Goal: Information Seeking & Learning: Understand process/instructions

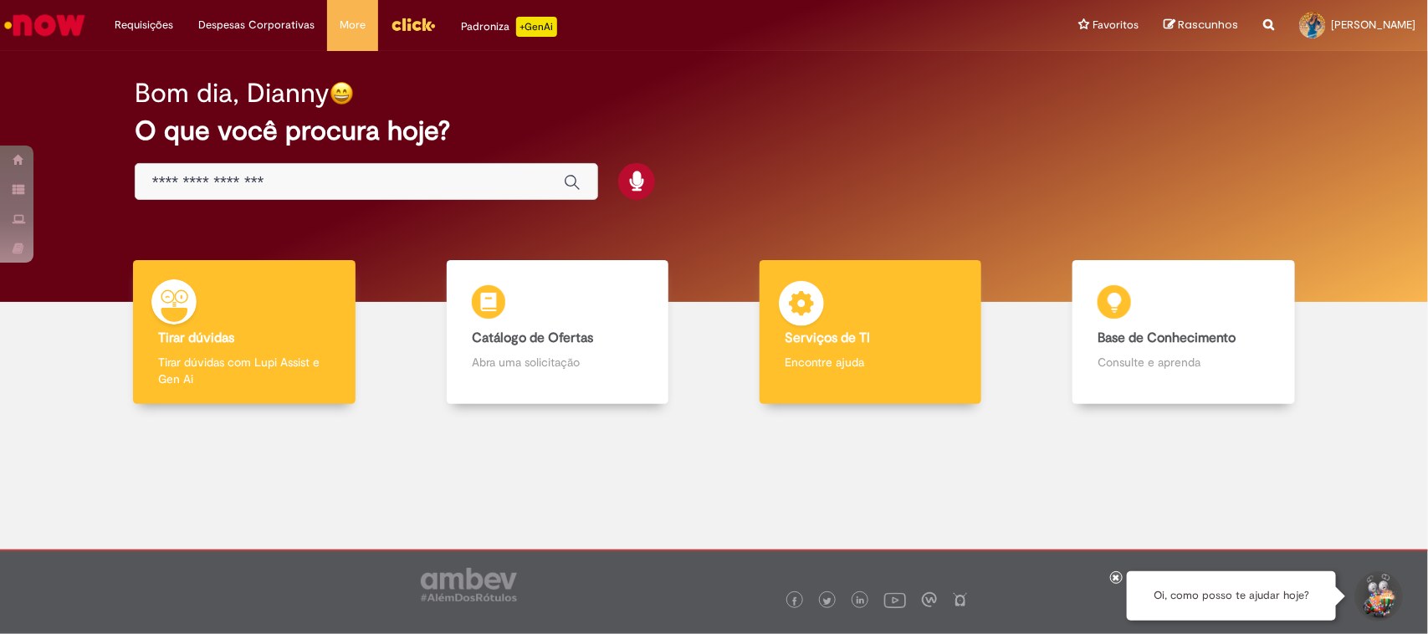
click at [846, 345] on b "Serviços de TI" at bounding box center [827, 338] width 85 height 17
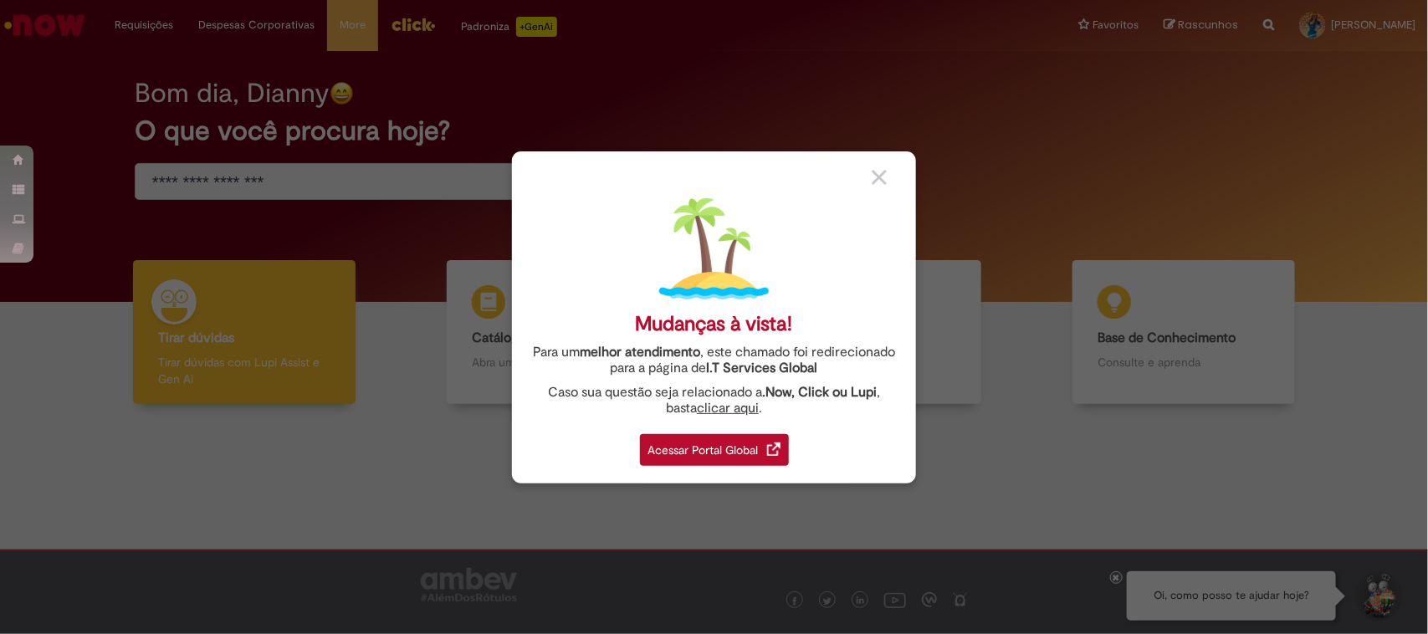
click at [703, 446] on div "Acessar Portal Global" at bounding box center [714, 450] width 149 height 32
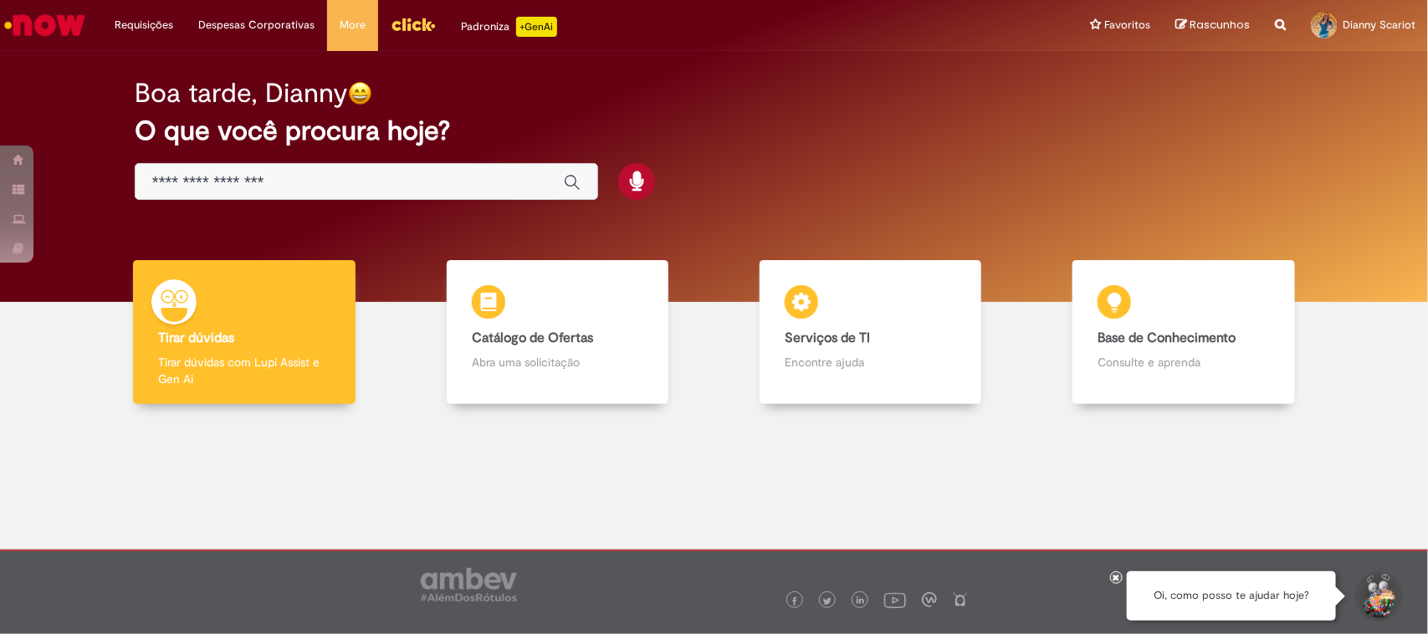
click at [404, 173] on input "Basta digitar aqui" at bounding box center [349, 182] width 395 height 19
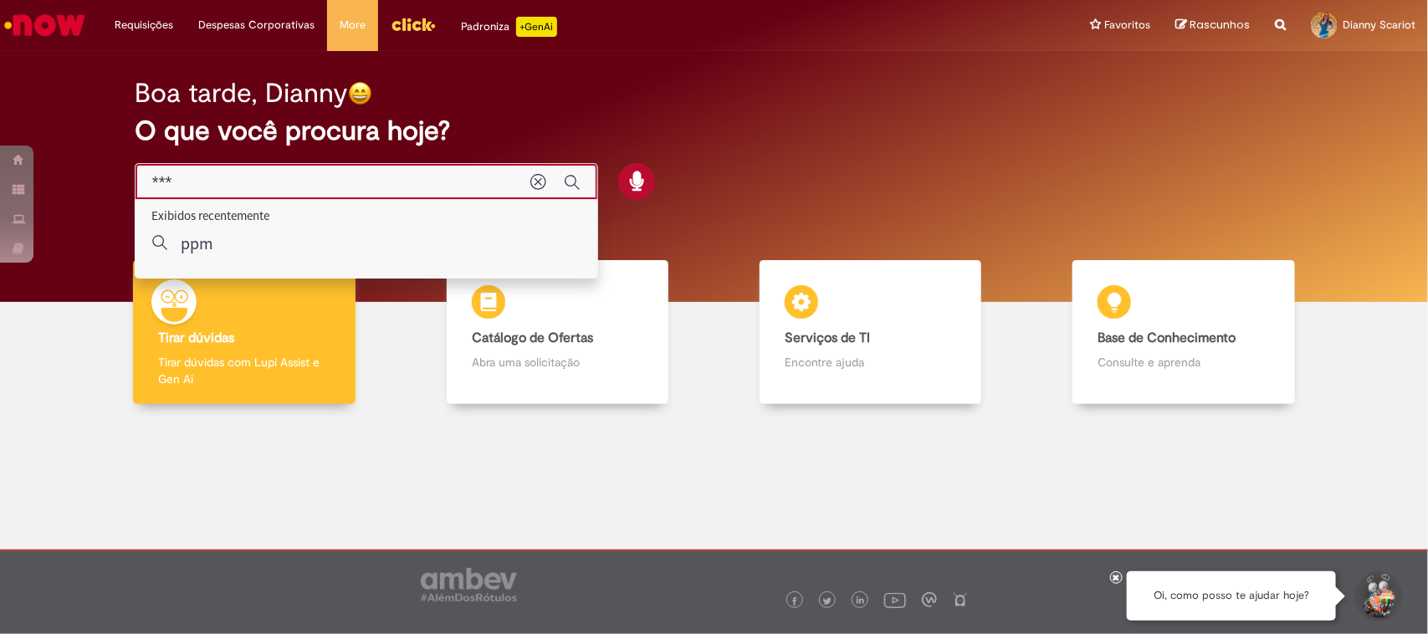
type input "****"
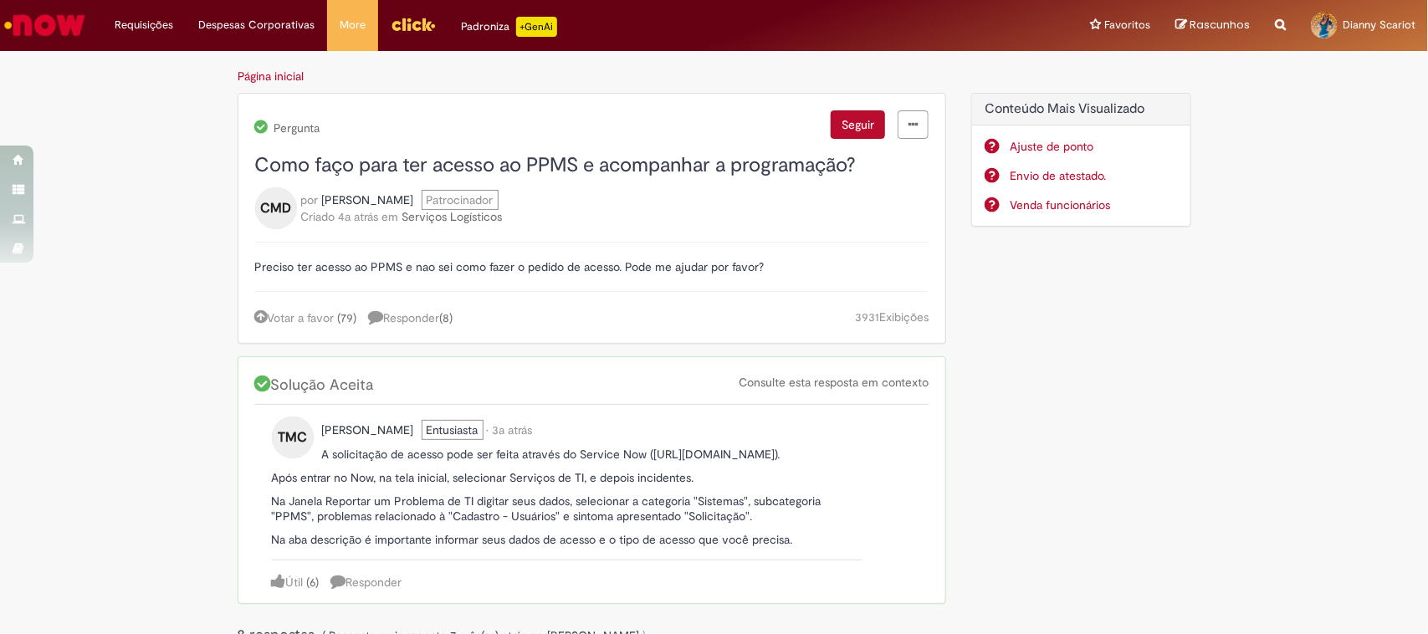
scroll to position [105, 0]
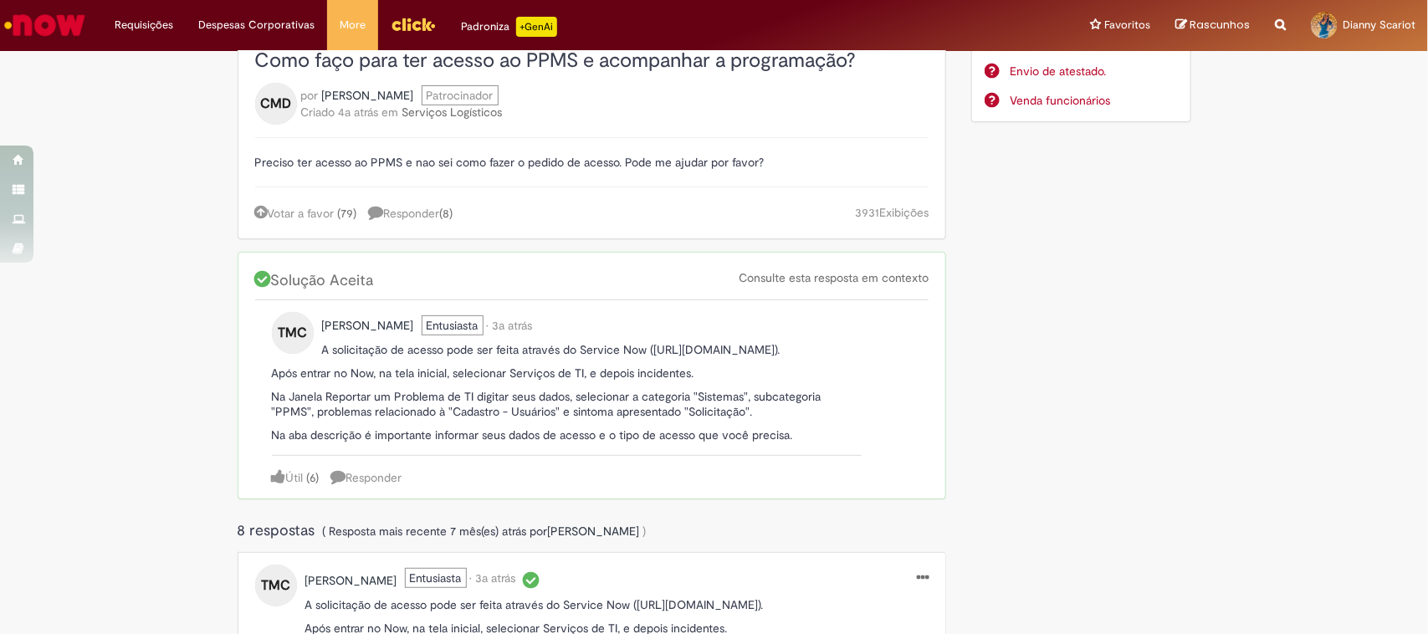
drag, startPoint x: 715, startPoint y: 370, endPoint x: 644, endPoint y: 349, distance: 74.1
click at [644, 349] on p "A solicitação de acesso pode ser feita através do Service Now (https://ambev.se…" at bounding box center [567, 349] width 591 height 15
copy p "(https://ambev.service-now.com/ambevnow?id=sc_cat_item&sys_id=37dbb68fdbbcf300e…"
click at [678, 357] on p "A solicitação de acesso pode ser feita através do Service Now (https://ambev.se…" at bounding box center [567, 349] width 591 height 15
drag, startPoint x: 646, startPoint y: 350, endPoint x: 698, endPoint y: 366, distance: 55.3
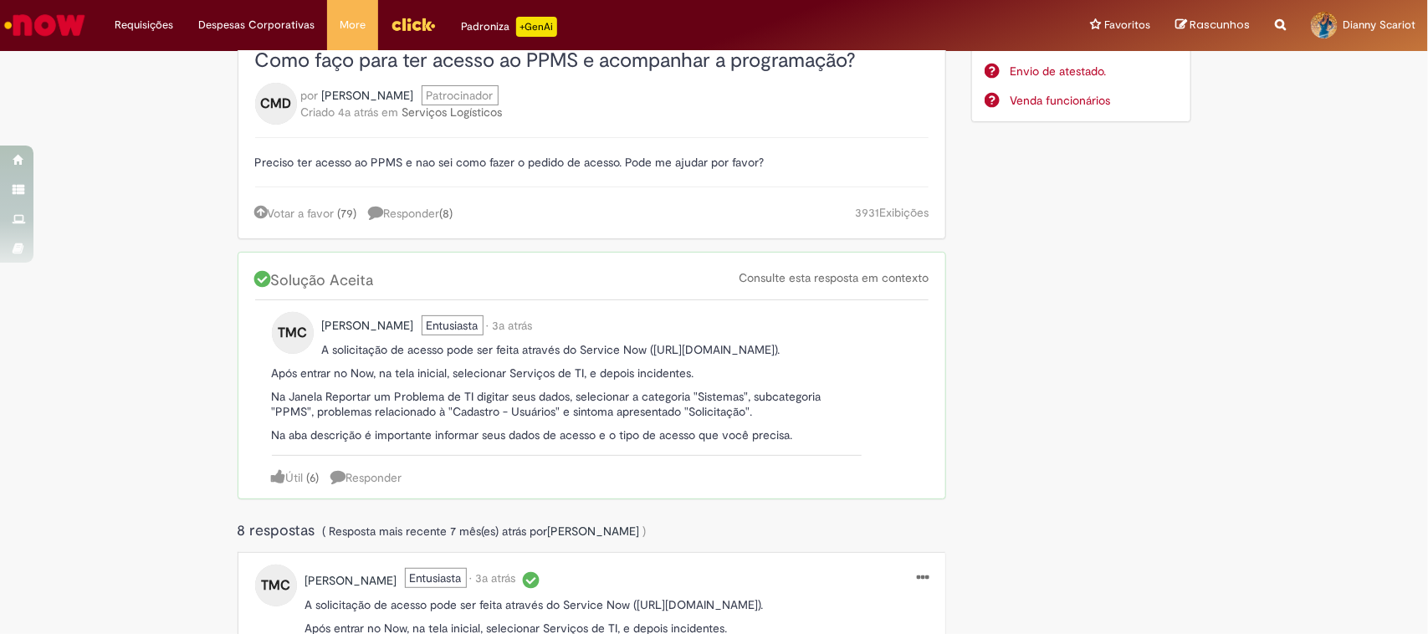
click at [698, 357] on p "A solicitação de acesso pode ser feita através do Service Now (https://ambev.se…" at bounding box center [567, 349] width 591 height 15
copy p "https://ambev.service-now.com/ambevnow?id=sc_cat_item&sys_id=37dbb68fdbbcf300e4…"
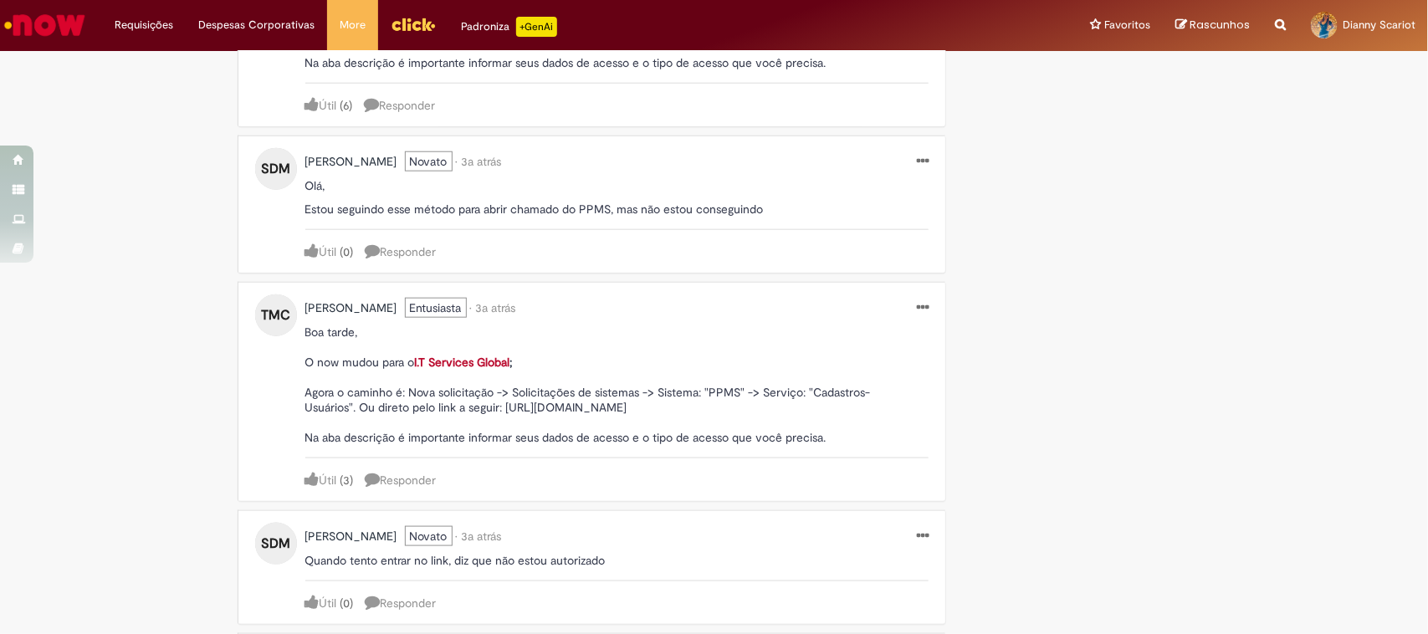
scroll to position [837, 0]
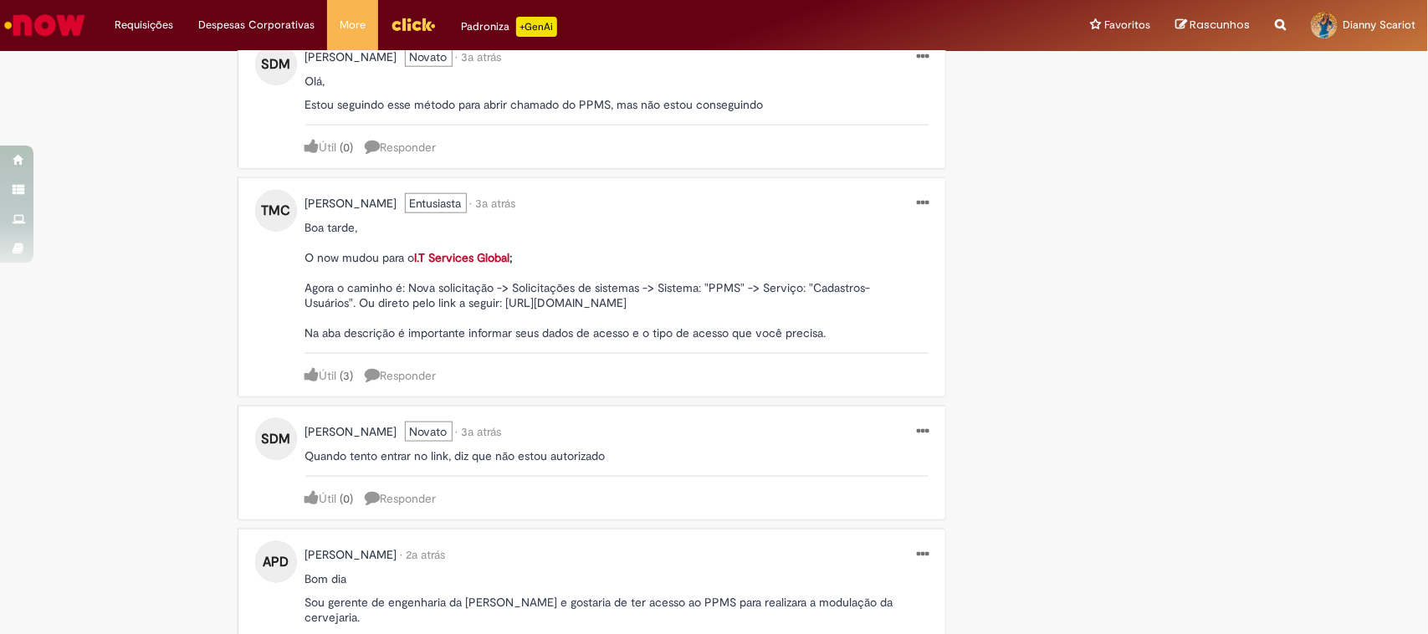
click at [470, 265] on link "I.T Services Global" at bounding box center [462, 257] width 95 height 15
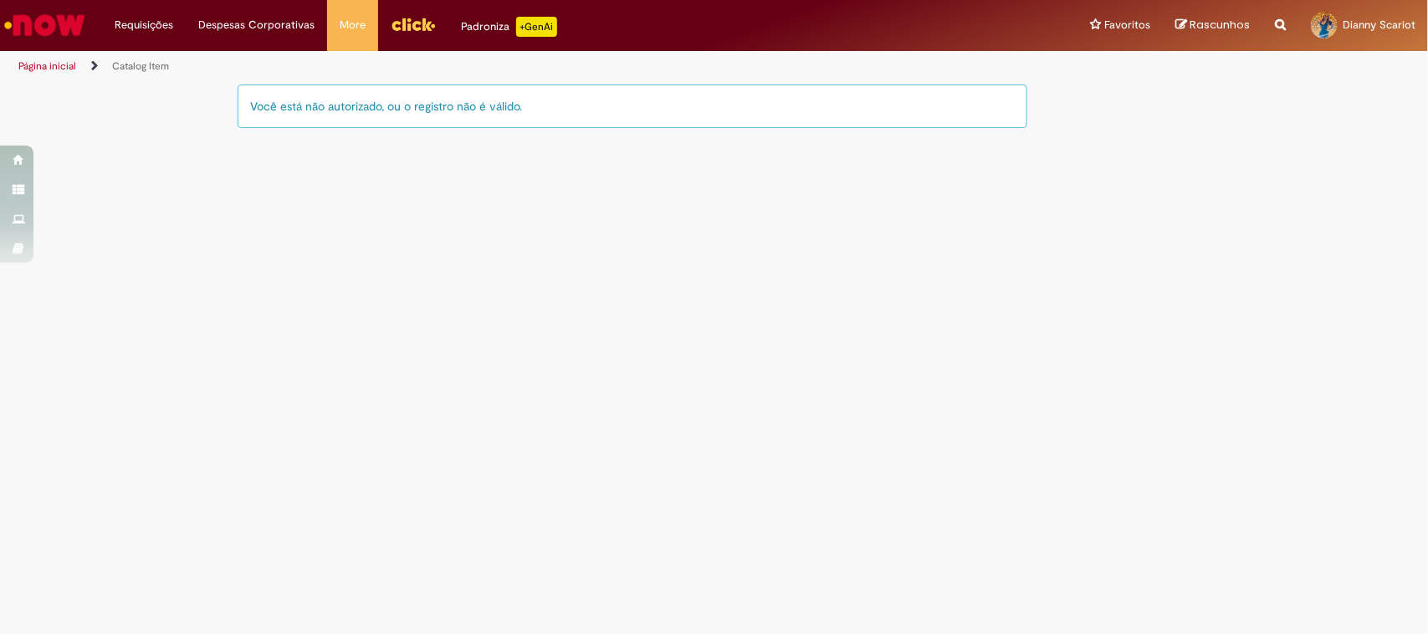
click at [55, 19] on img "Ir para a Homepage" at bounding box center [45, 24] width 86 height 33
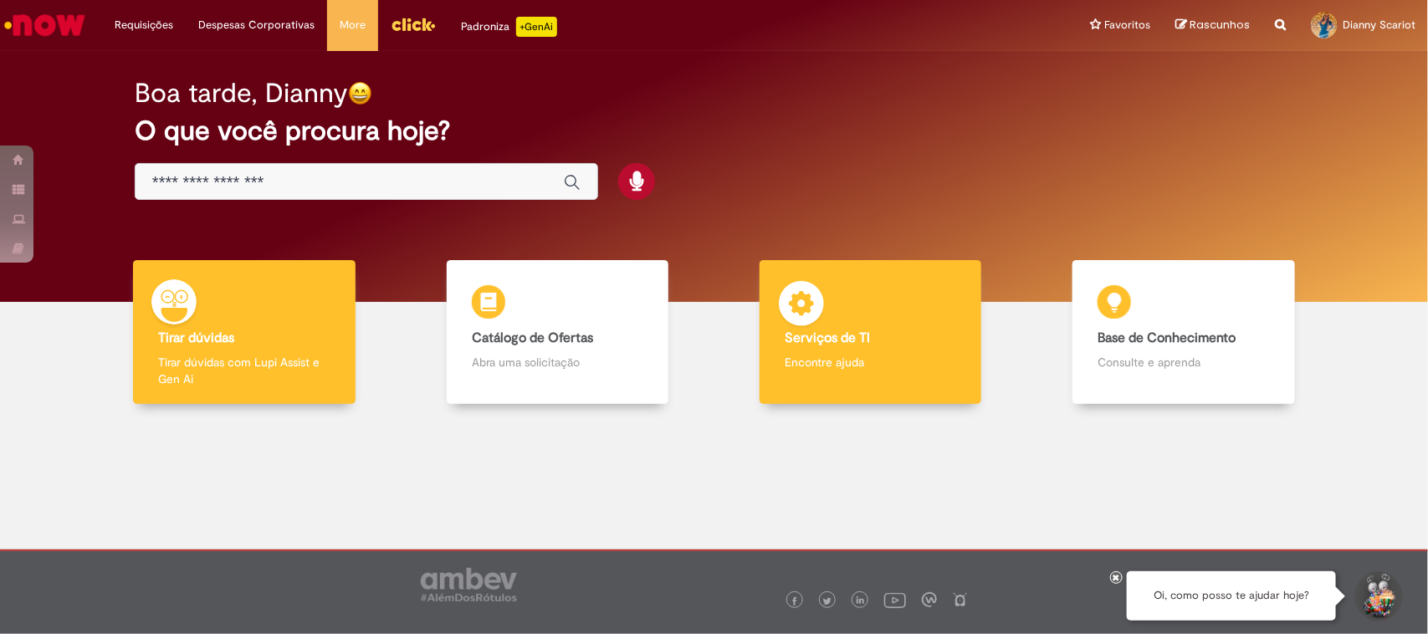
click at [891, 310] on div "Serviços de TI Serviços de TI Encontre ajuda" at bounding box center [871, 332] width 222 height 145
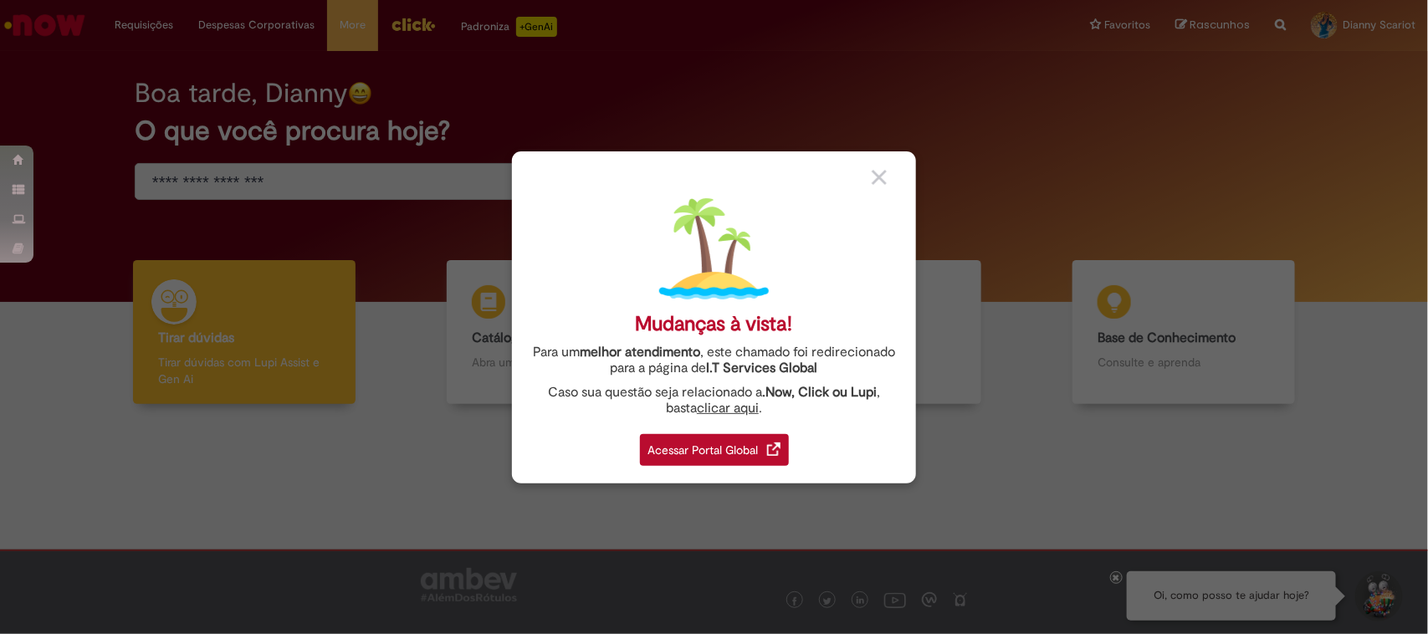
drag, startPoint x: 750, startPoint y: 448, endPoint x: 1017, endPoint y: 80, distance: 454.4
click at [747, 446] on div "Acessar Portal Global" at bounding box center [714, 450] width 149 height 32
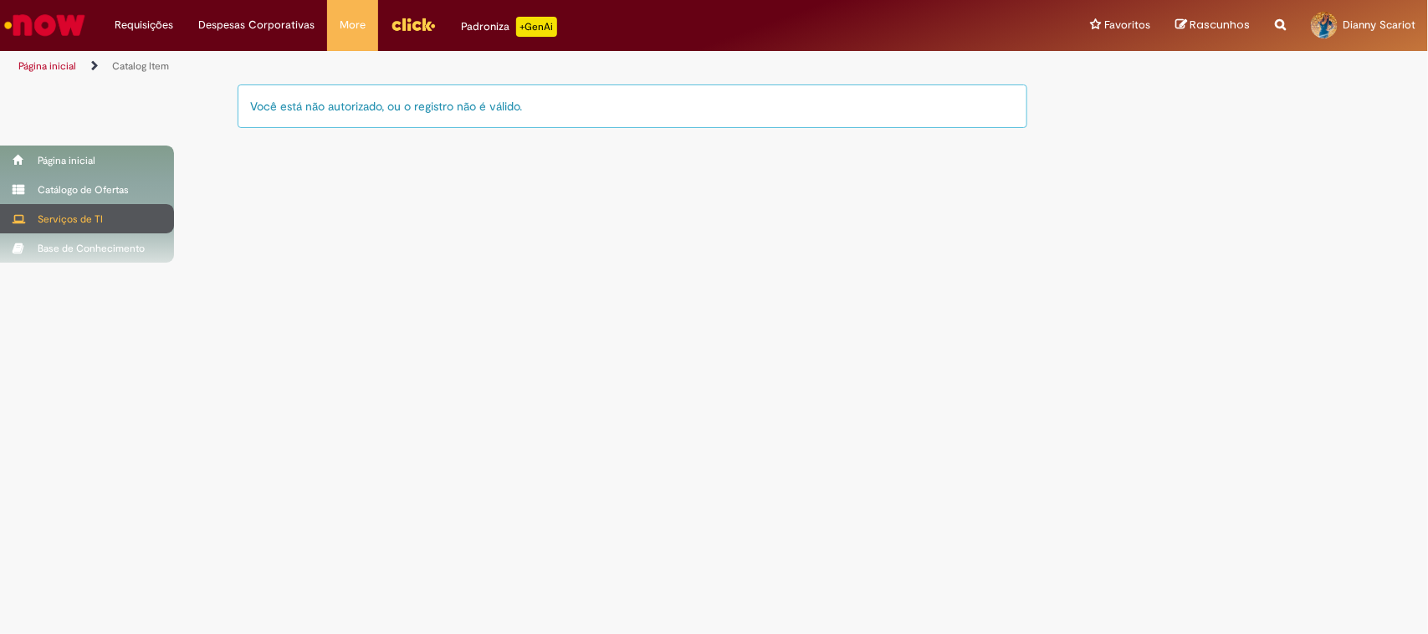
click at [52, 215] on div "Serviços de TI" at bounding box center [87, 218] width 174 height 29
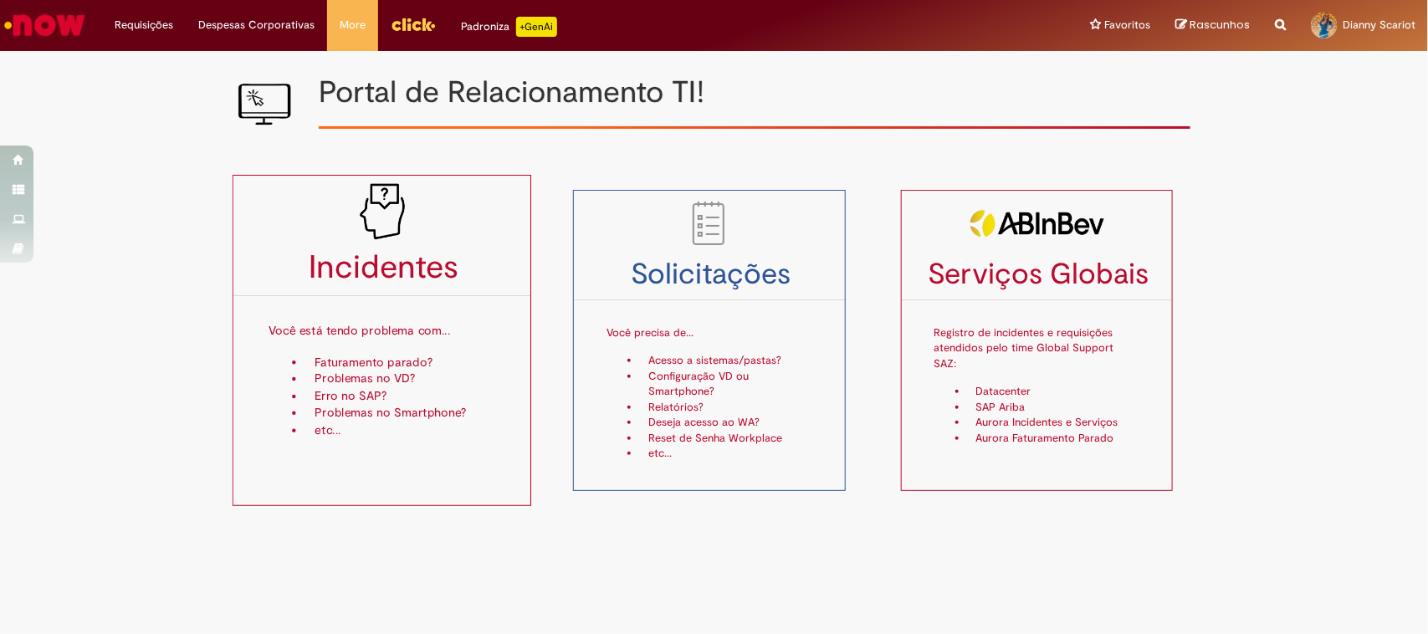
click at [402, 231] on img at bounding box center [381, 211] width 59 height 59
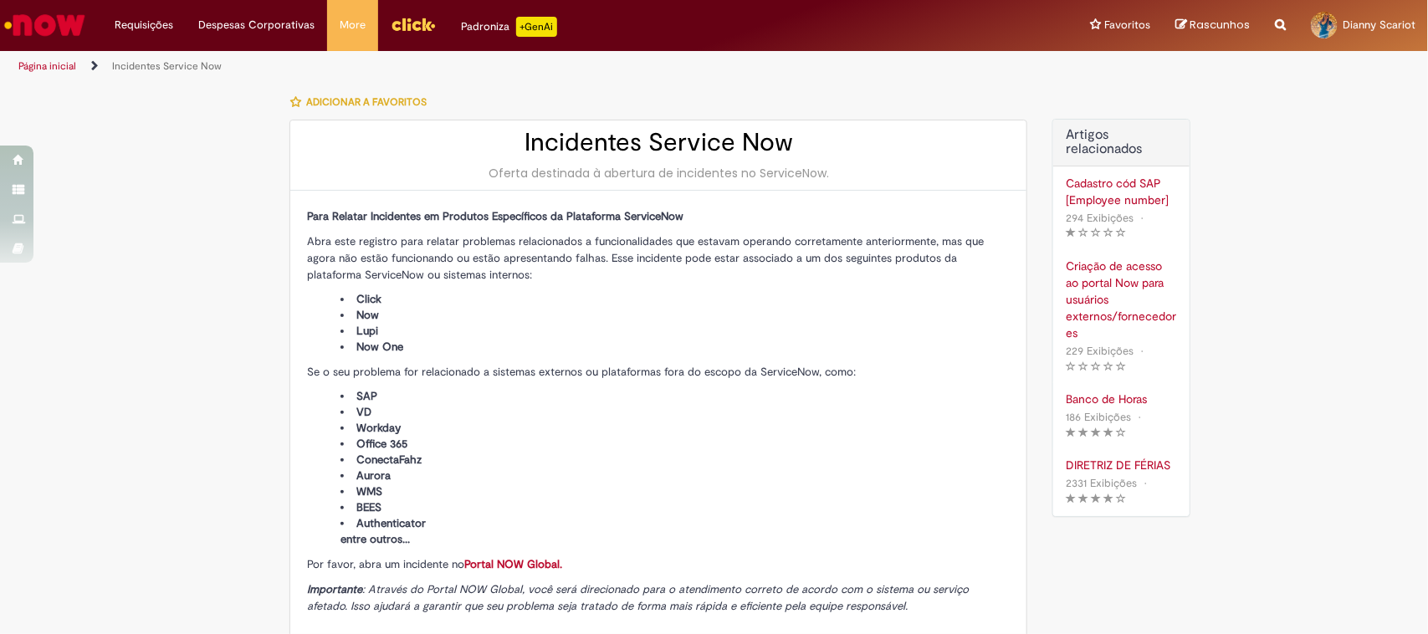
type input "**********"
type input "****"
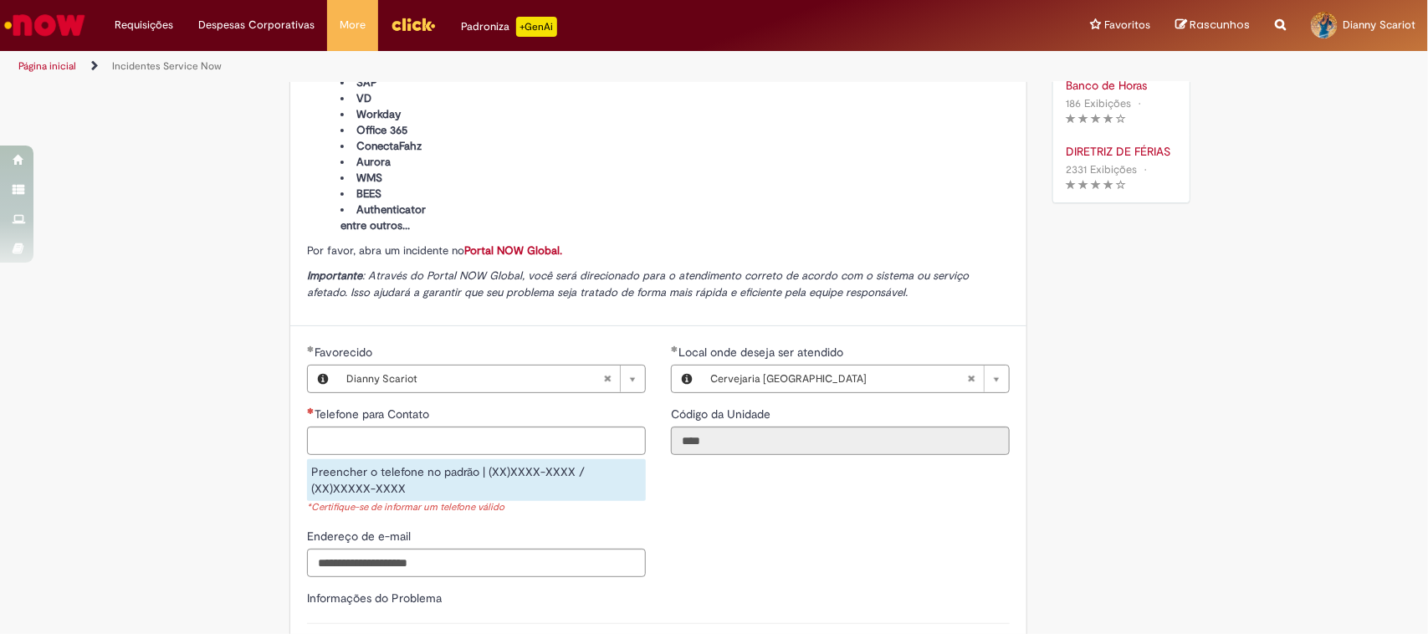
scroll to position [523, 0]
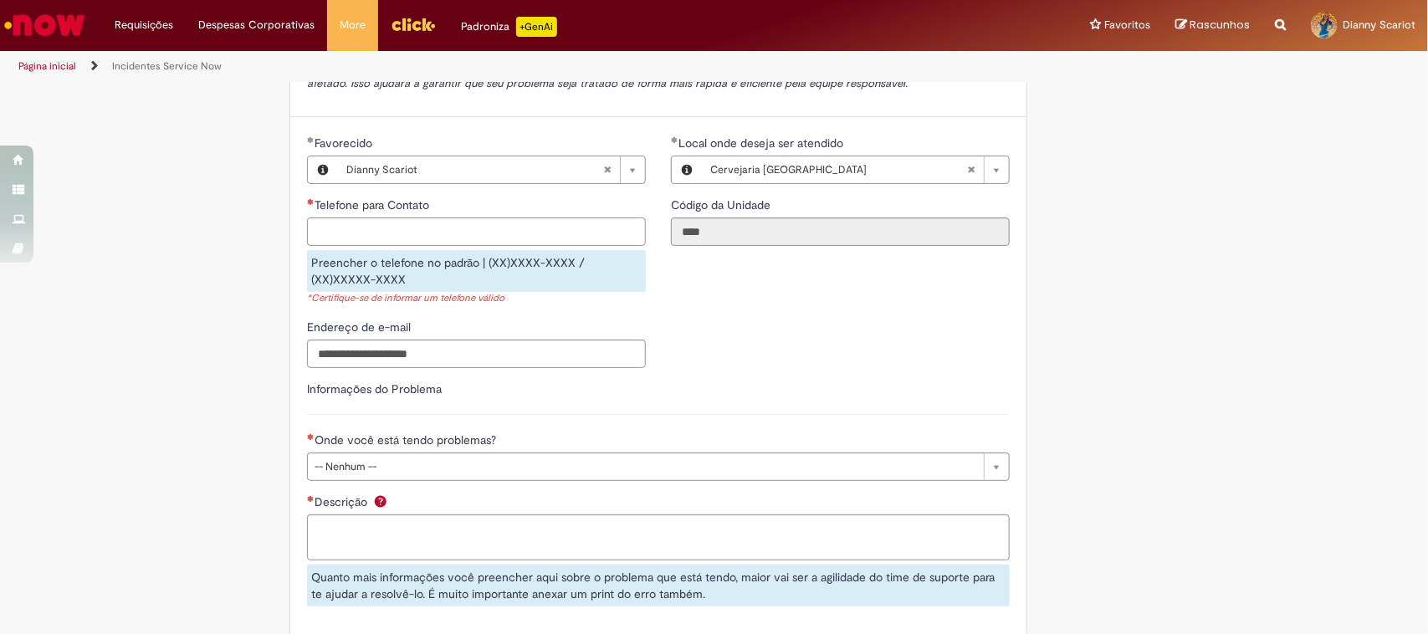
click at [513, 235] on input "Telefone para Contato" at bounding box center [476, 231] width 339 height 28
type input "**********"
click at [541, 361] on sp-variable-layout "**********" at bounding box center [658, 376] width 703 height 484
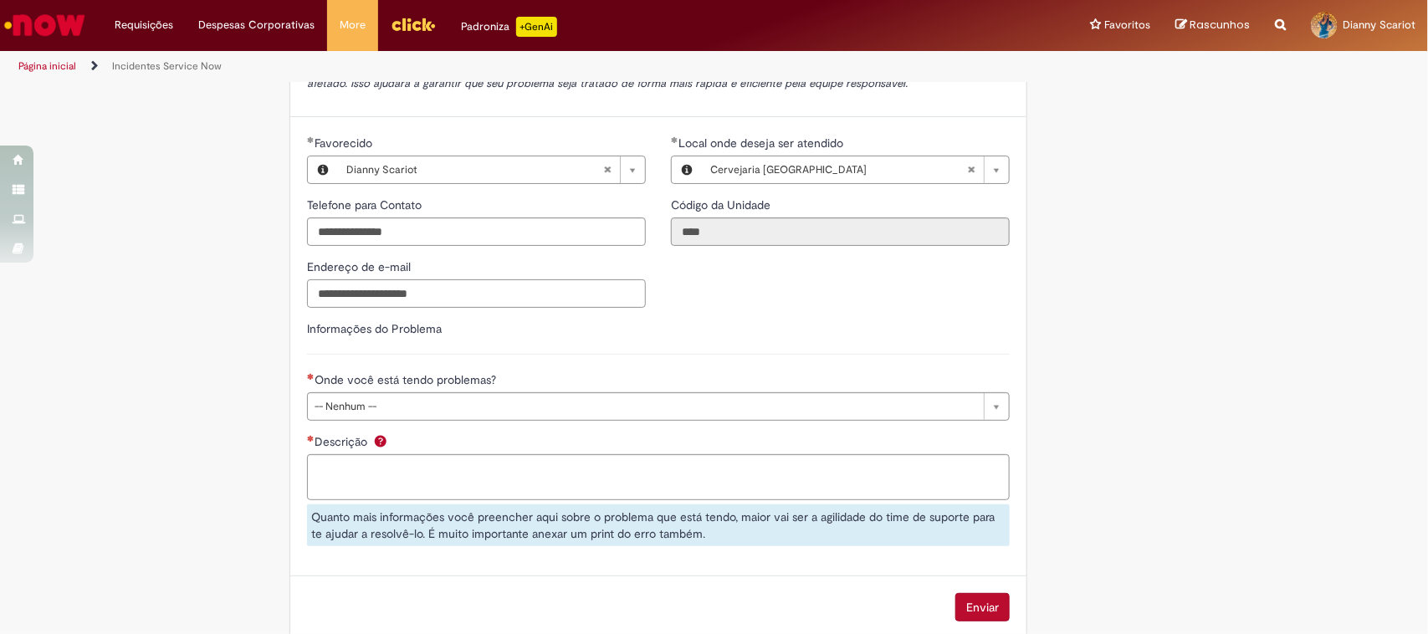
scroll to position [622, 0]
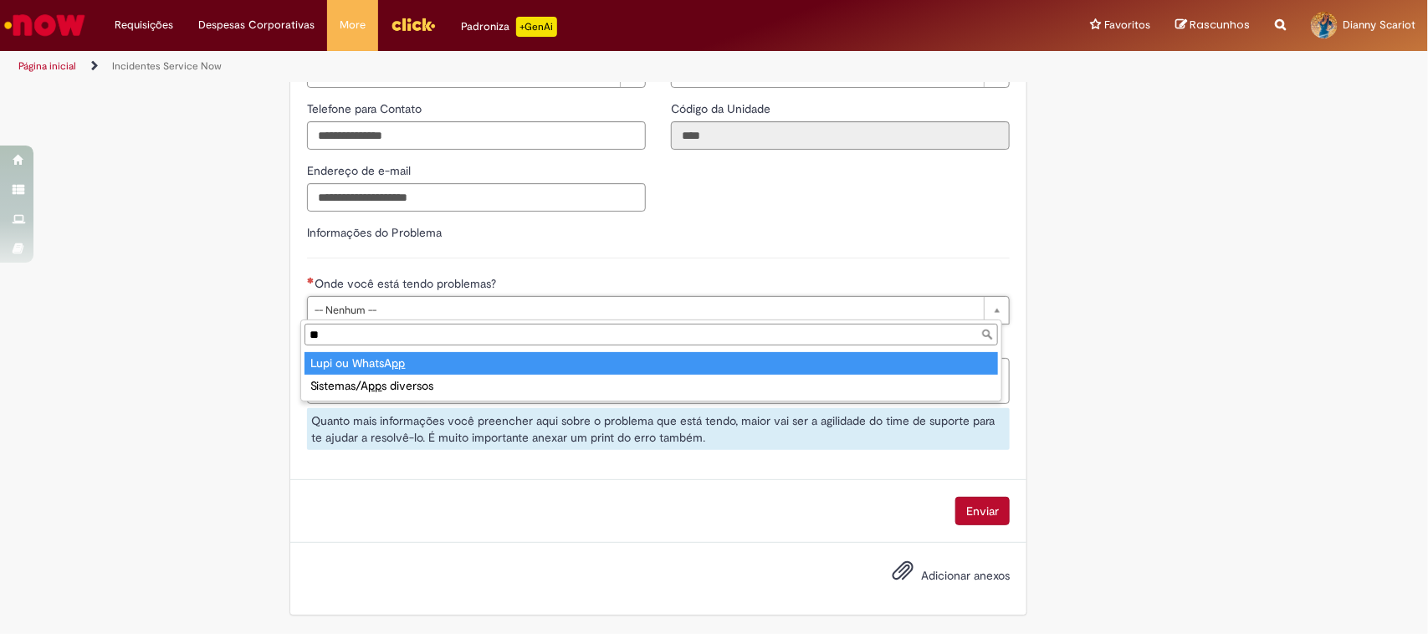
type input "*"
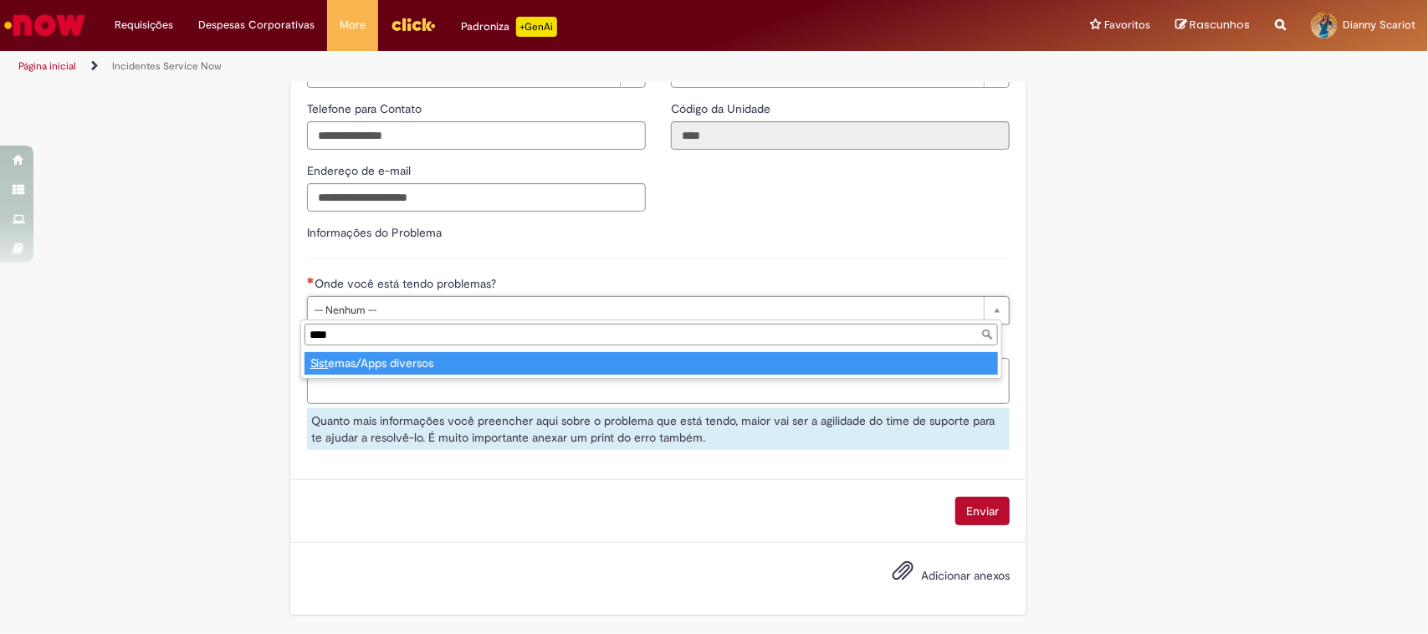
type input "****"
type input "**********"
select select "**********"
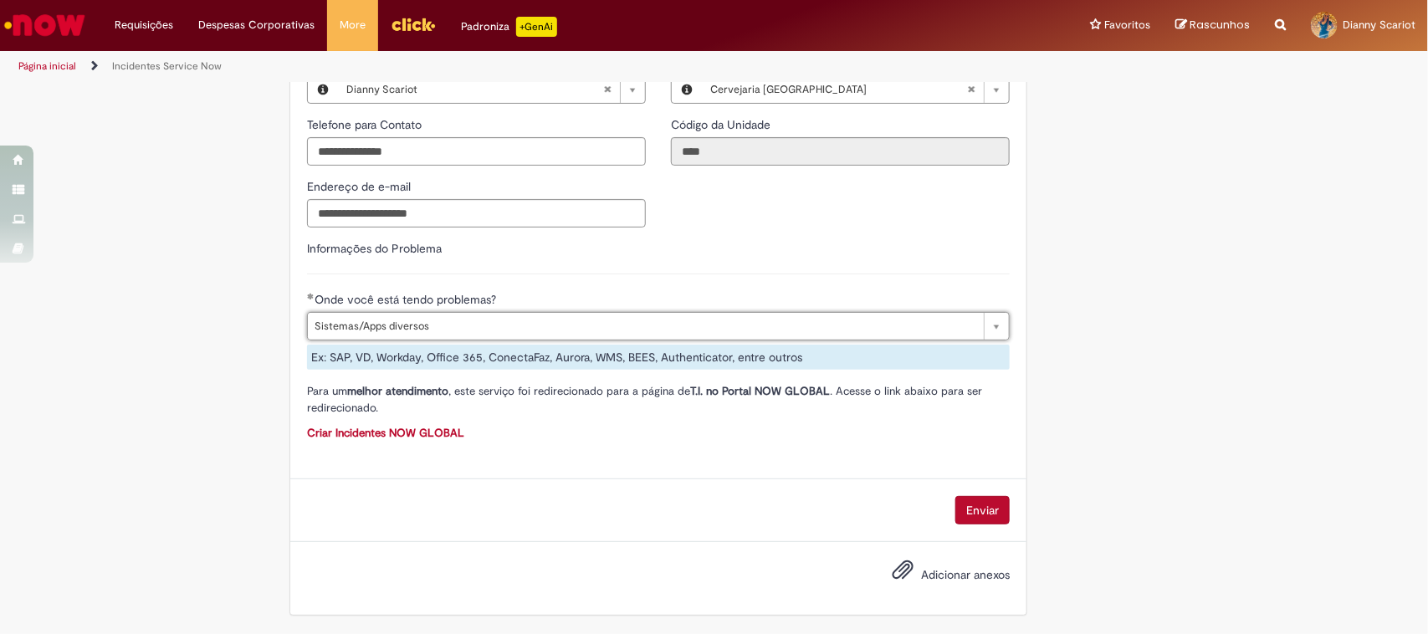
scroll to position [605, 0]
click at [545, 353] on div "Ex: SAP, VD, Workday, Office 365, ConectaFaz, Aurora, WMS, BEES, Authenticator,…" at bounding box center [658, 357] width 703 height 25
click at [424, 428] on link "Criar Incidentes NOW GLOBAL" at bounding box center [385, 433] width 157 height 14
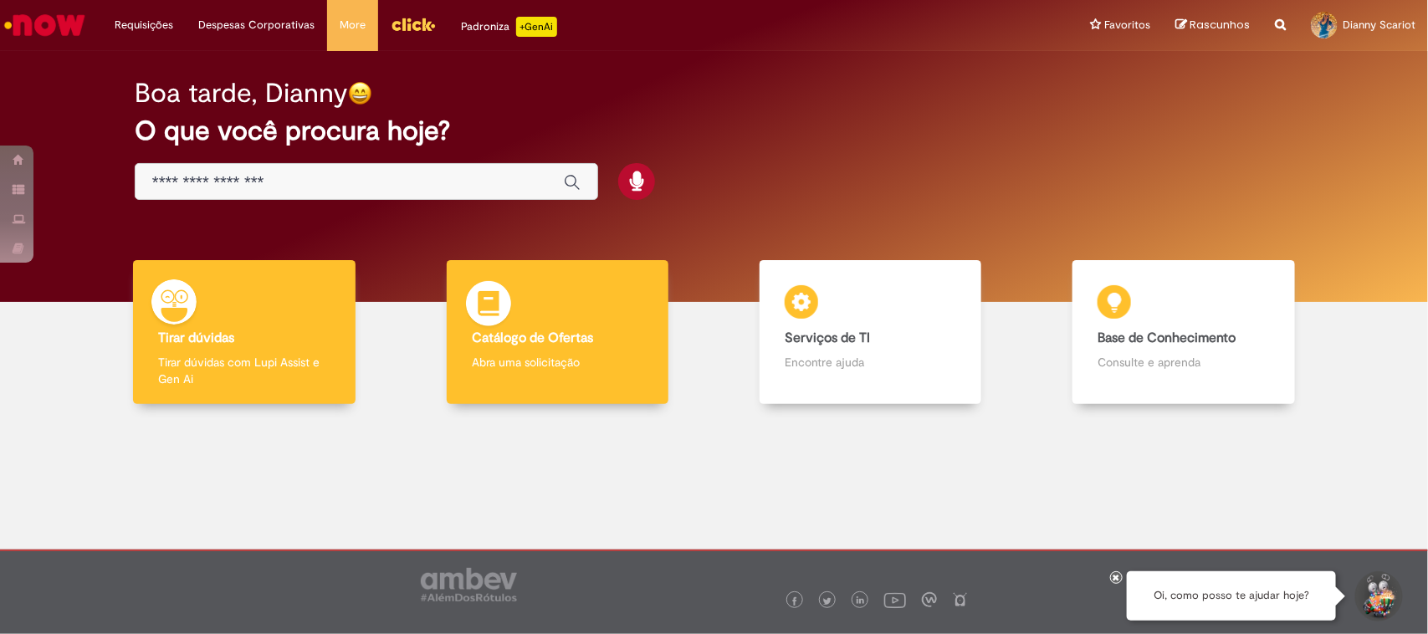
click at [506, 362] on p "Abra uma solicitação" at bounding box center [557, 362] width 171 height 17
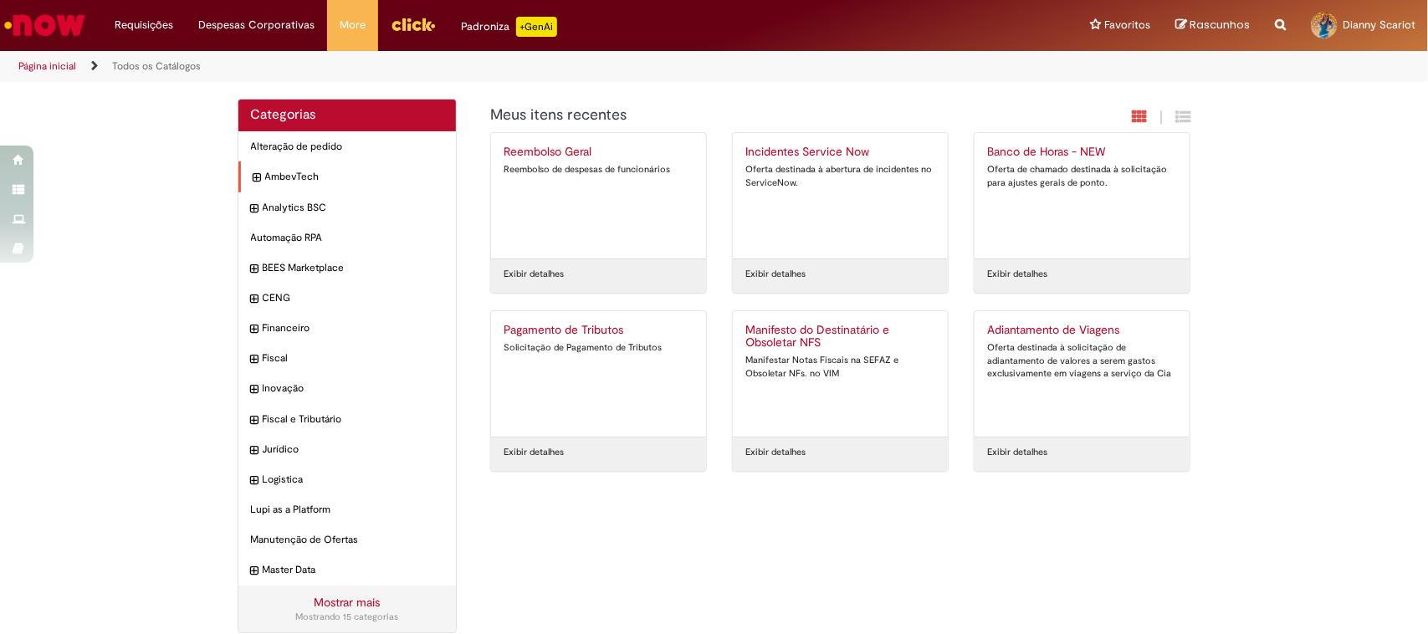
click at [253, 173] on icon "expandir categoria AmbevTech" at bounding box center [257, 178] width 8 height 17
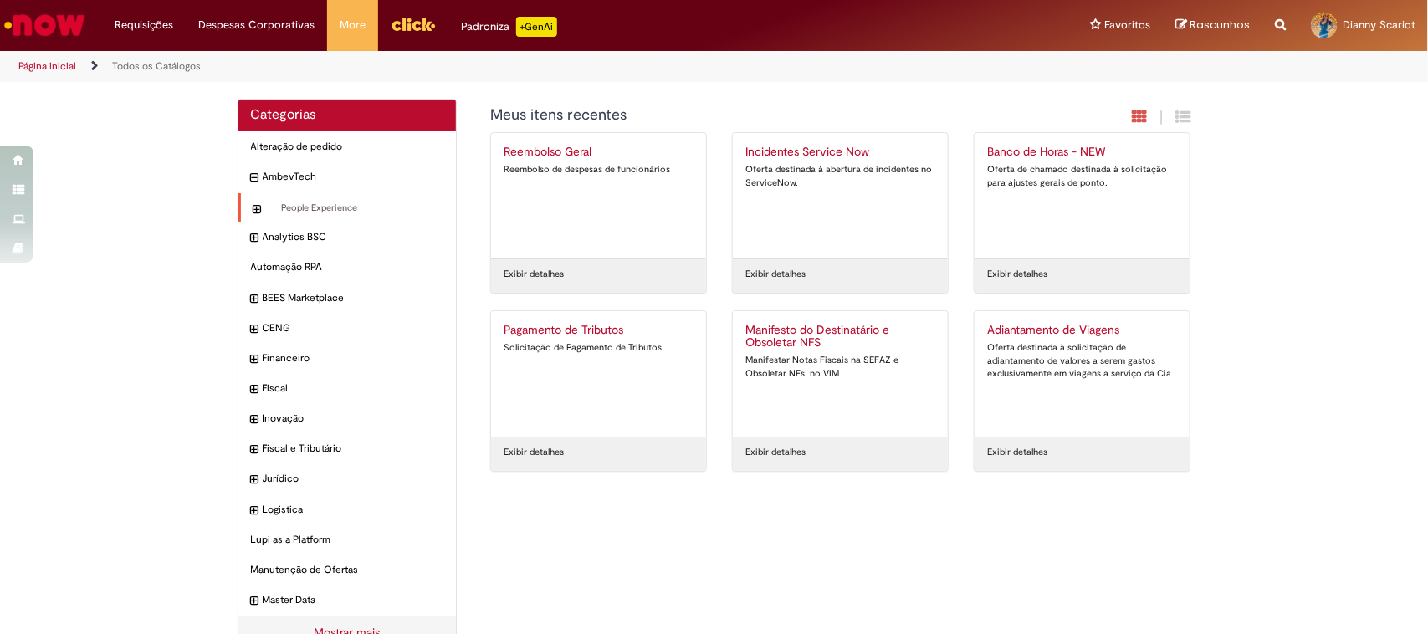
click at [253, 207] on icon "expandir categoria People Experience" at bounding box center [257, 210] width 8 height 17
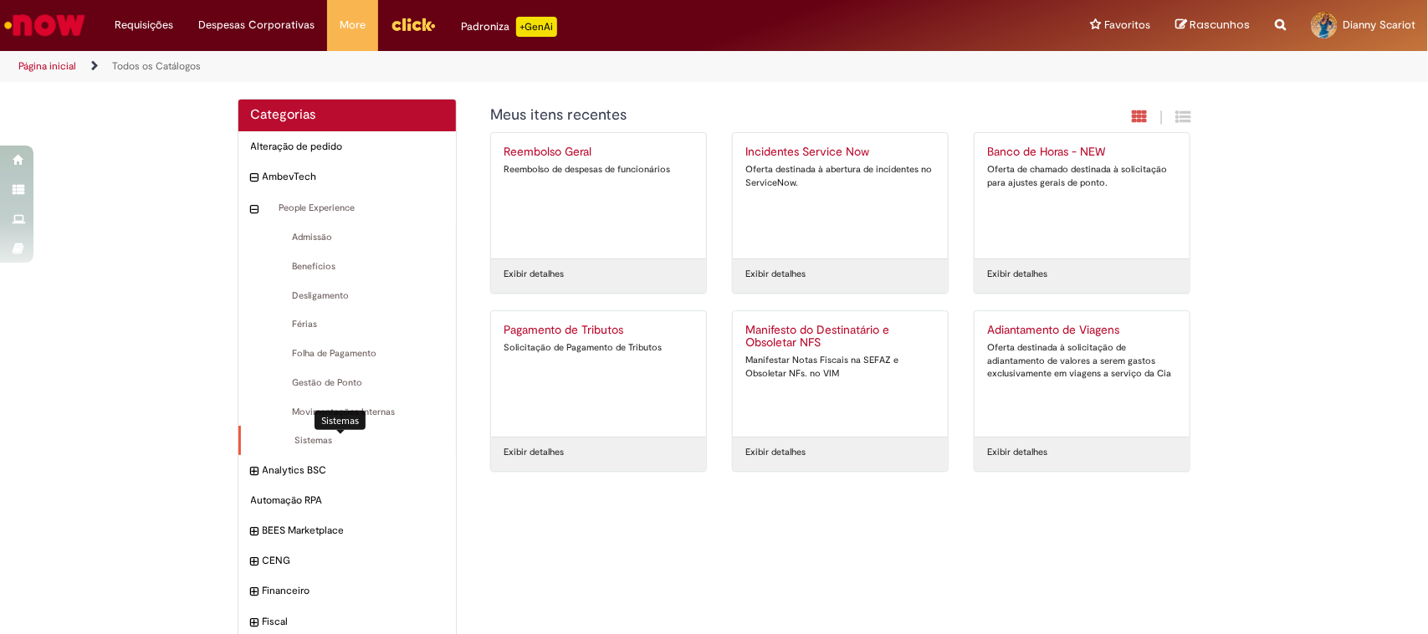
click at [305, 440] on span "Sistemas Itens" at bounding box center [348, 440] width 191 height 13
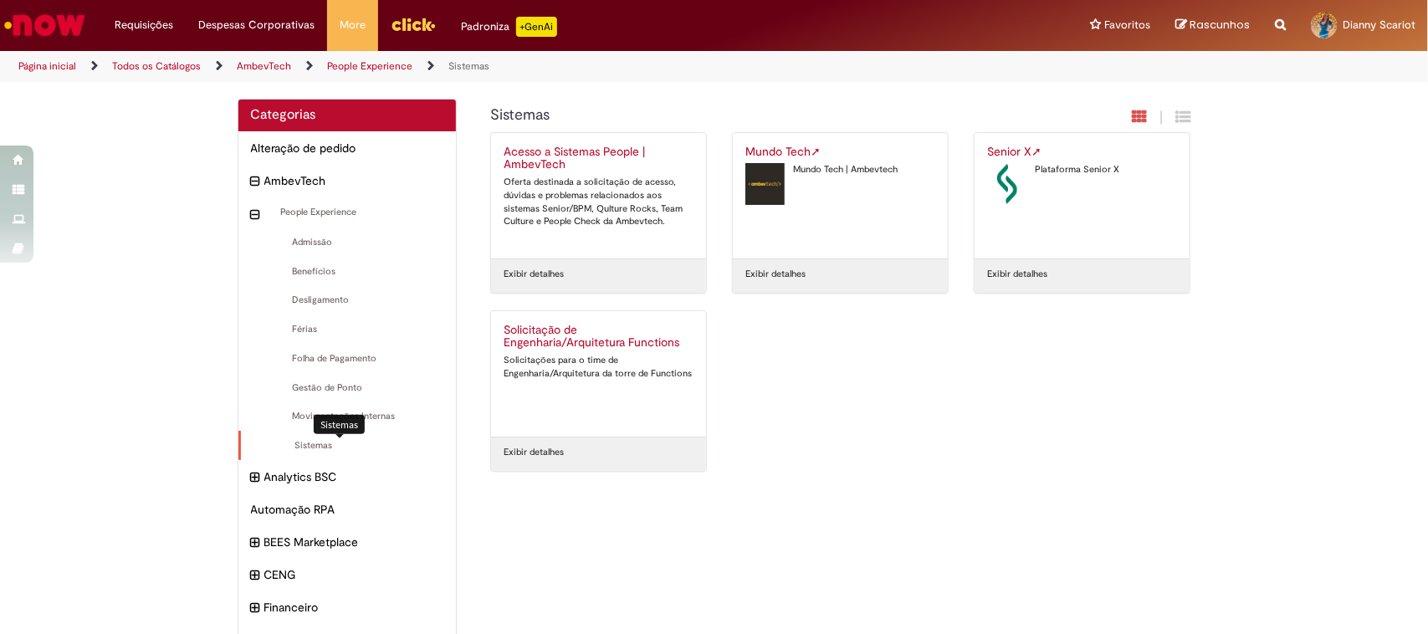
click at [306, 443] on span "Sistemas Itens" at bounding box center [348, 445] width 191 height 13
click at [253, 212] on icon "recolher categoria People Experience" at bounding box center [257, 215] width 9 height 18
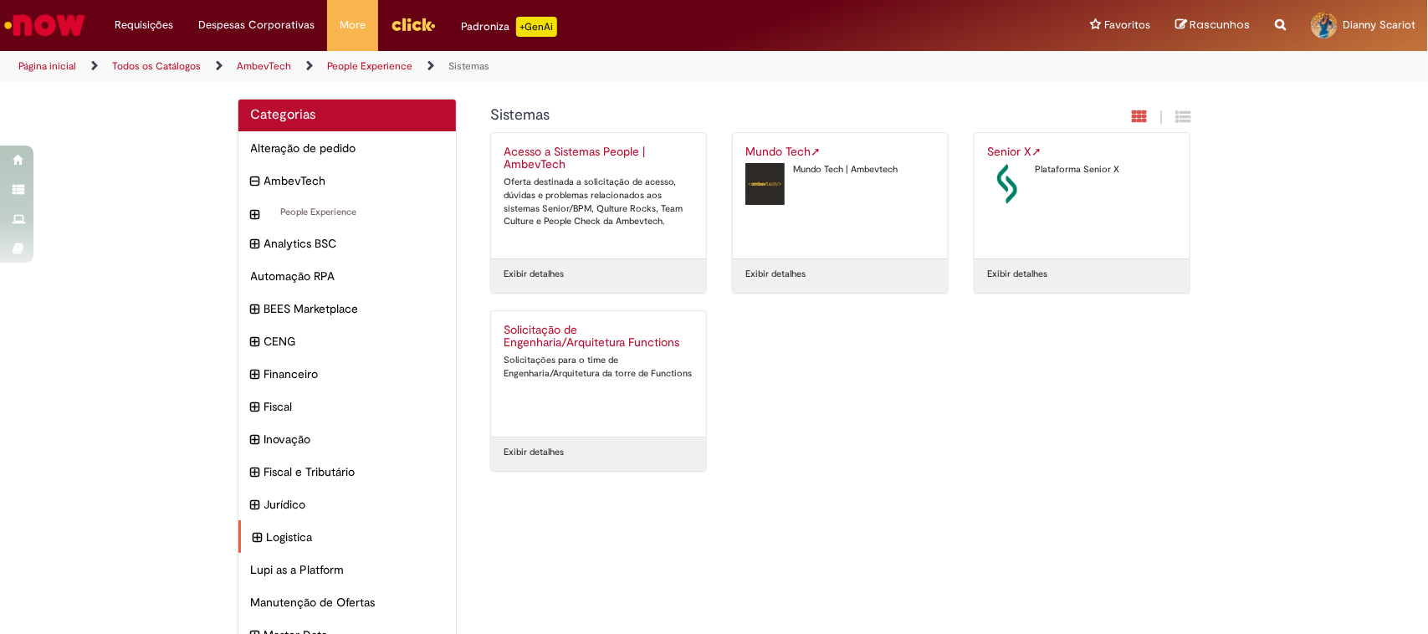
click at [253, 536] on icon "expandir categoria Logistica" at bounding box center [257, 538] width 9 height 18
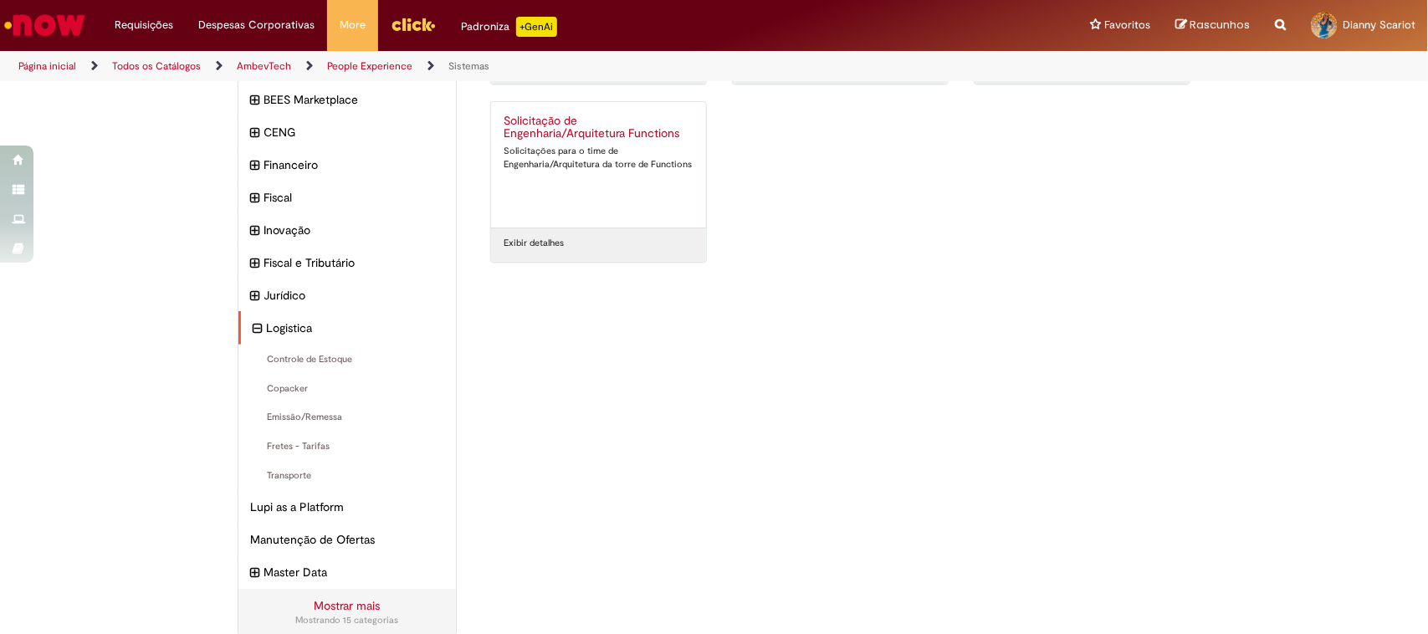
click at [253, 330] on icon "recolher categoria Logistica" at bounding box center [257, 329] width 9 height 18
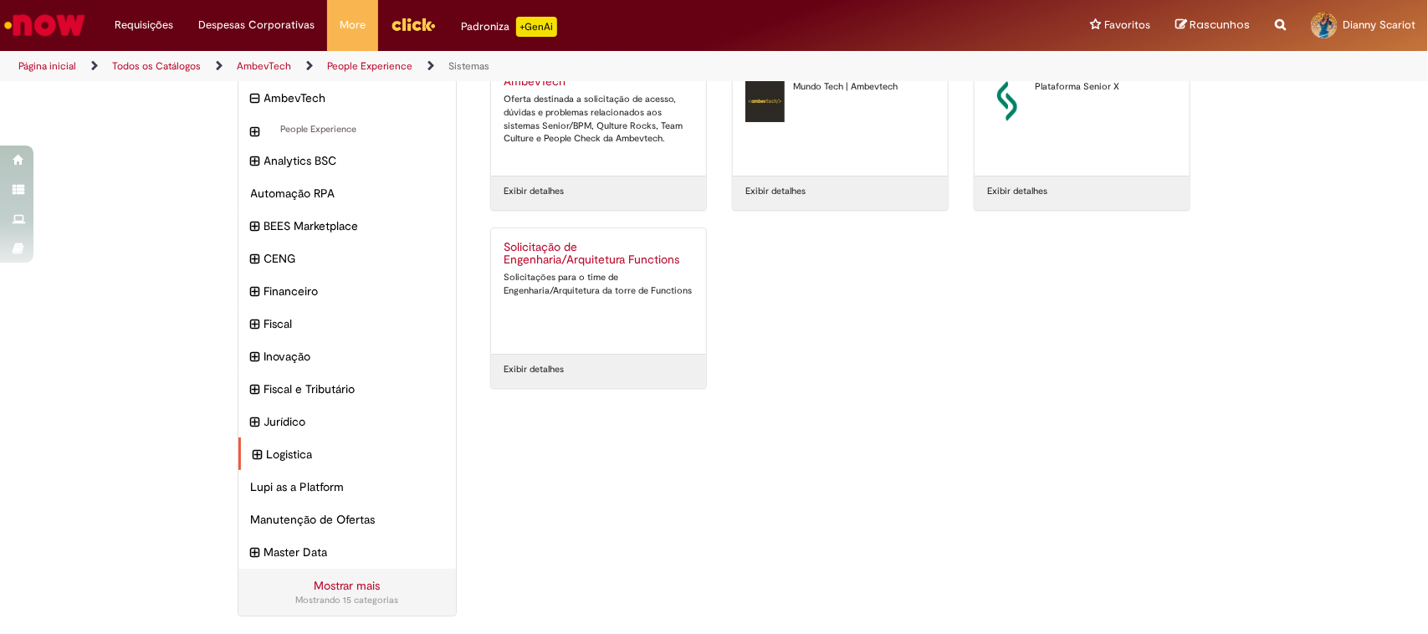
scroll to position [0, 0]
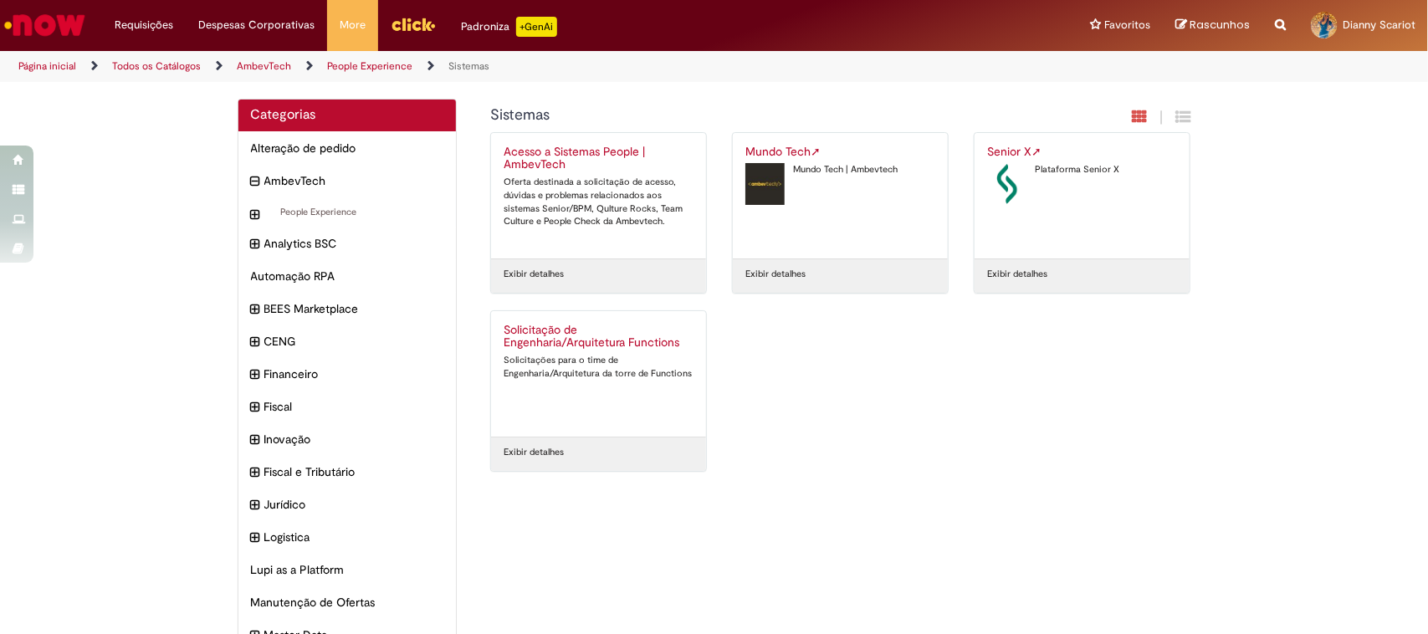
click at [69, 17] on img "Ir para a Homepage" at bounding box center [45, 24] width 86 height 33
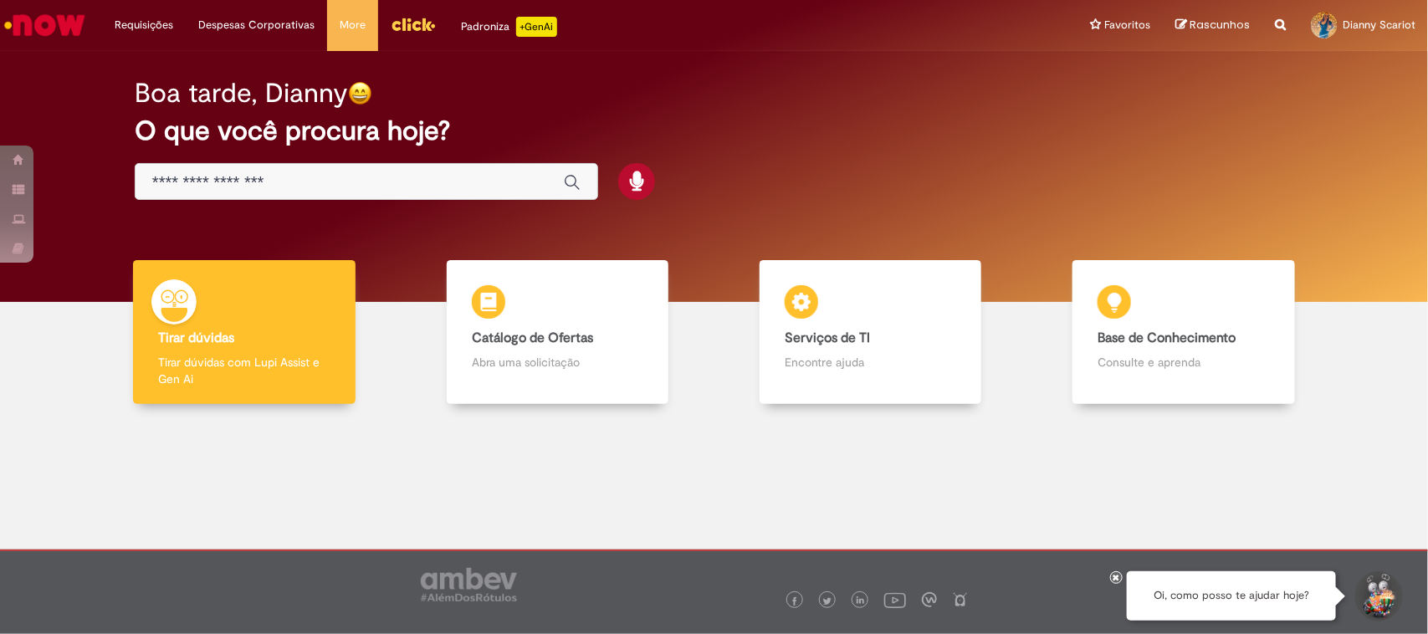
click at [390, 187] on input "Basta digitar aqui" at bounding box center [349, 182] width 395 height 19
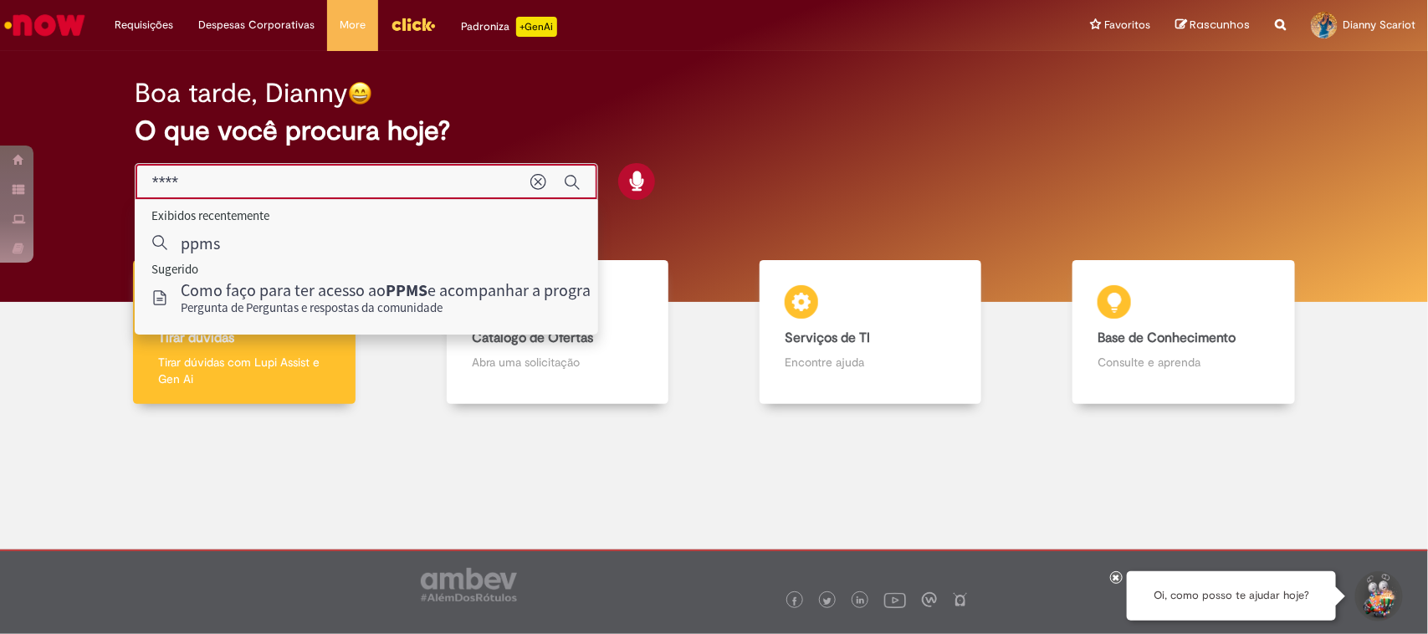
type input "****"
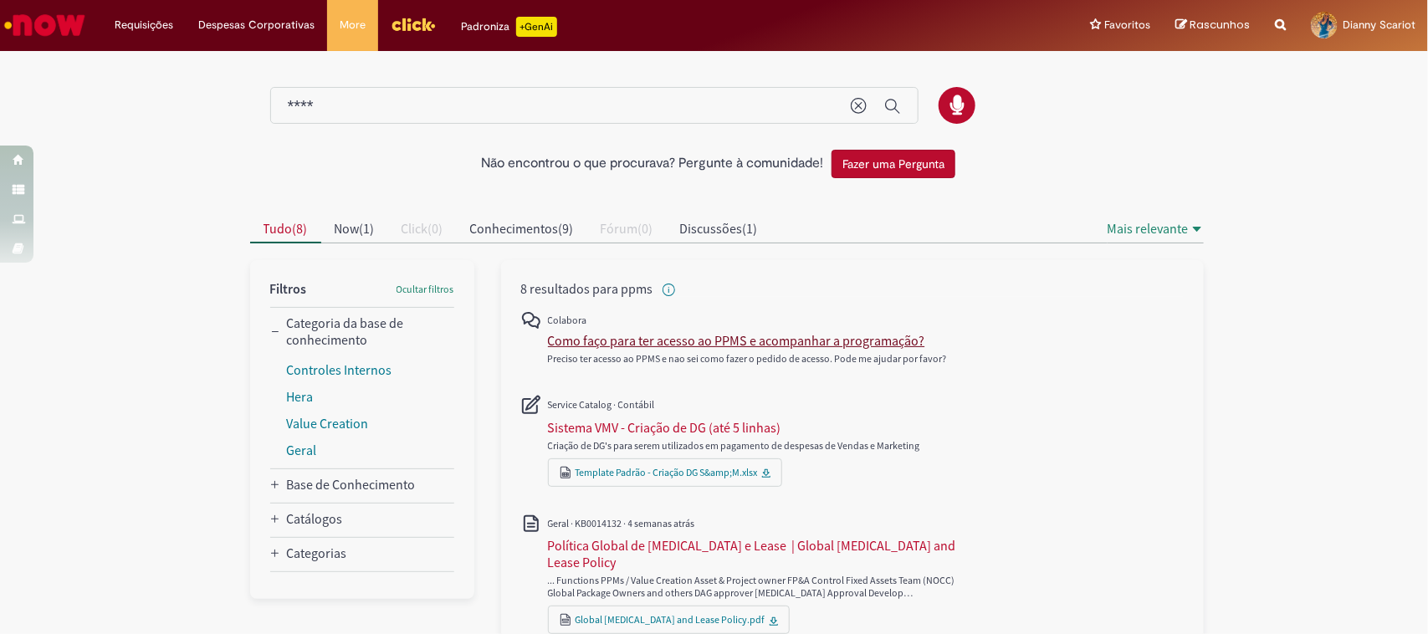
click at [745, 343] on div "Como faço para ter acesso ao PPMS e acompanhar a programação?" at bounding box center [736, 340] width 377 height 17
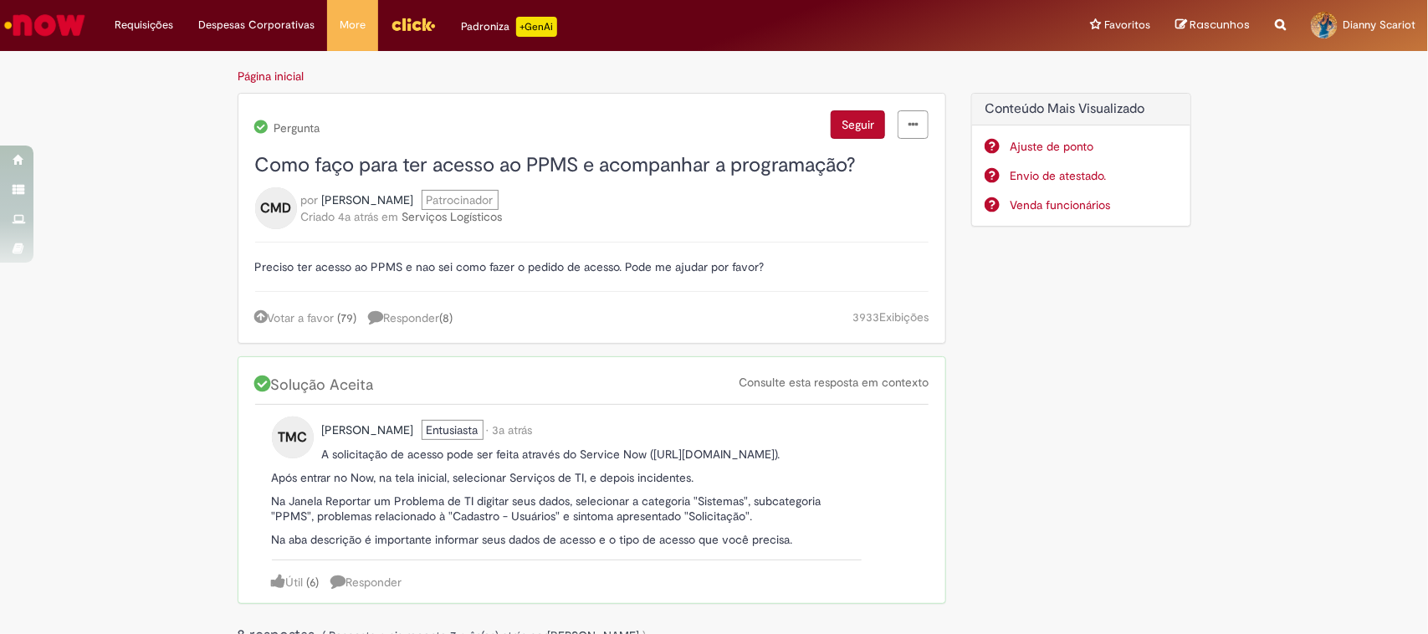
scroll to position [105, 0]
